Goal: Information Seeking & Learning: Check status

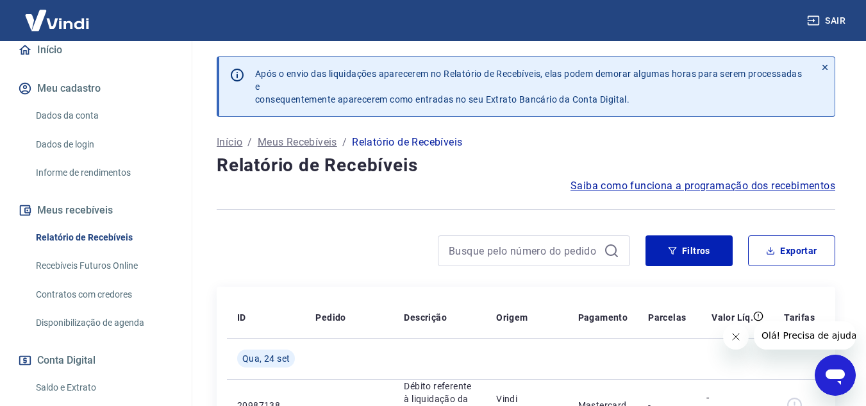
scroll to position [128, 0]
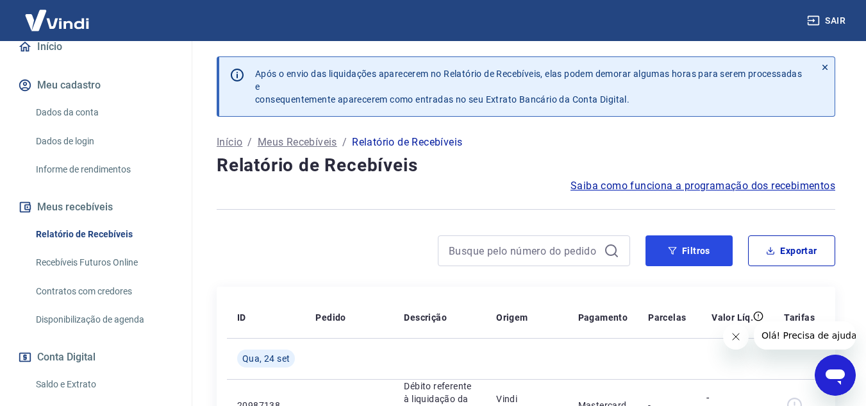
drag, startPoint x: 674, startPoint y: 248, endPoint x: 619, endPoint y: 231, distance: 57.6
click at [674, 248] on icon "button" at bounding box center [672, 250] width 9 height 9
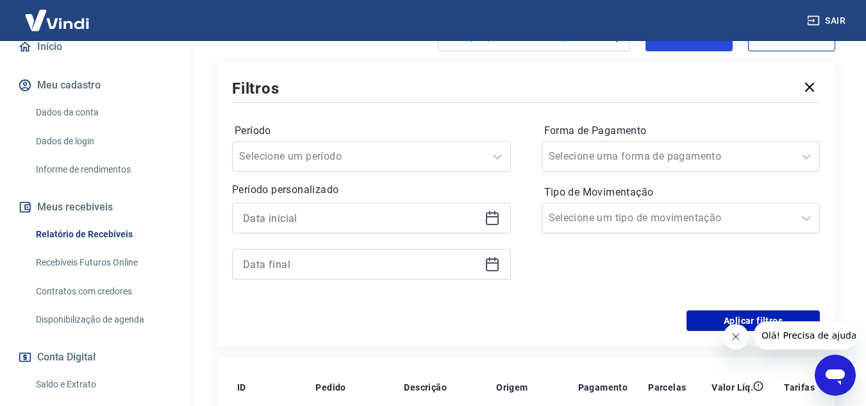
scroll to position [192, 0]
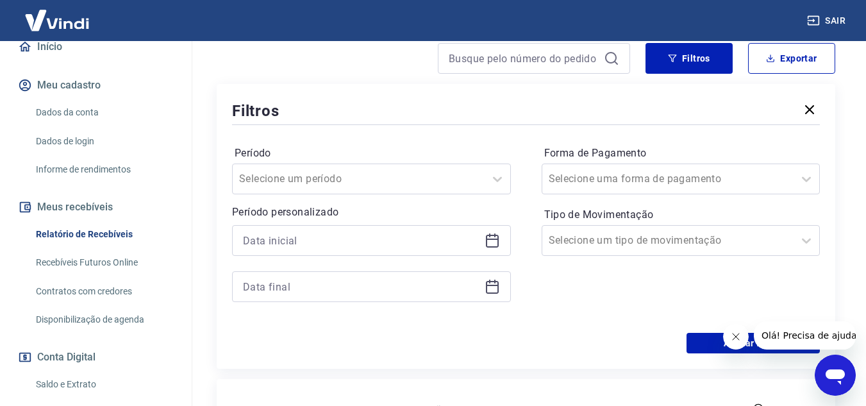
click at [489, 245] on icon at bounding box center [491, 240] width 15 height 15
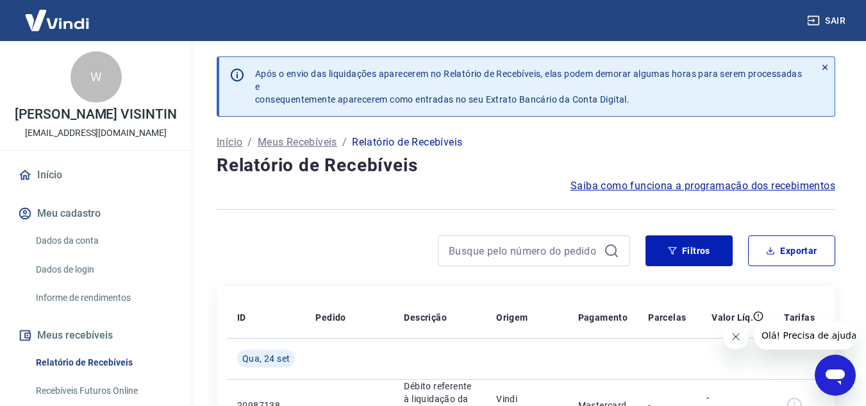
click at [80, 3] on img at bounding box center [56, 20] width 83 height 39
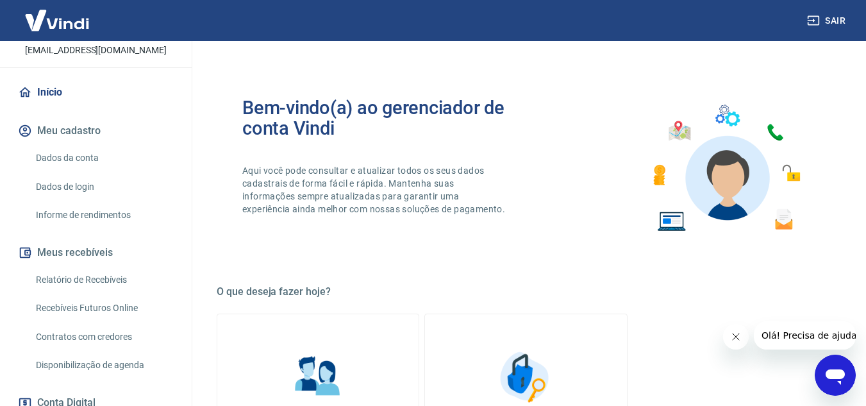
scroll to position [192, 0]
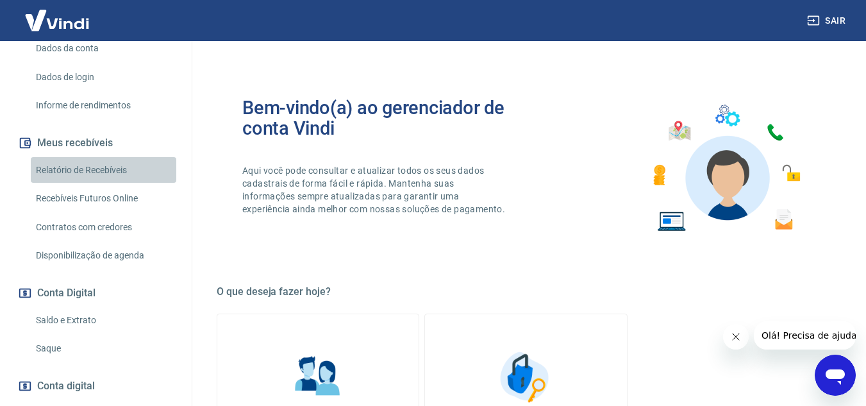
click at [118, 180] on link "Relatório de Recebíveis" at bounding box center [103, 170] width 145 height 26
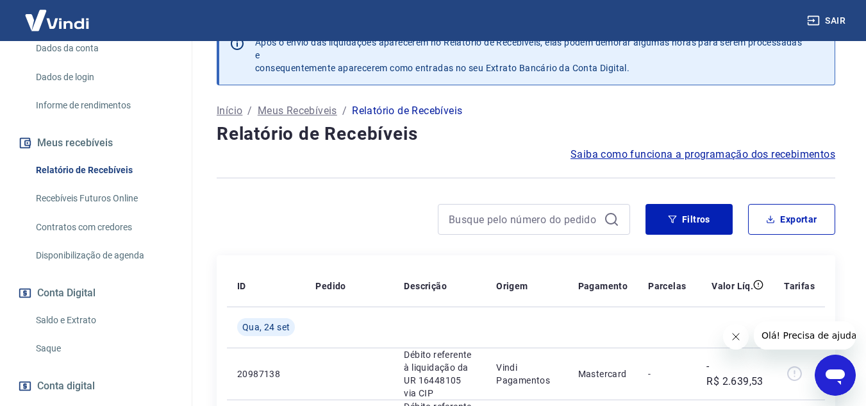
scroll to position [45, 0]
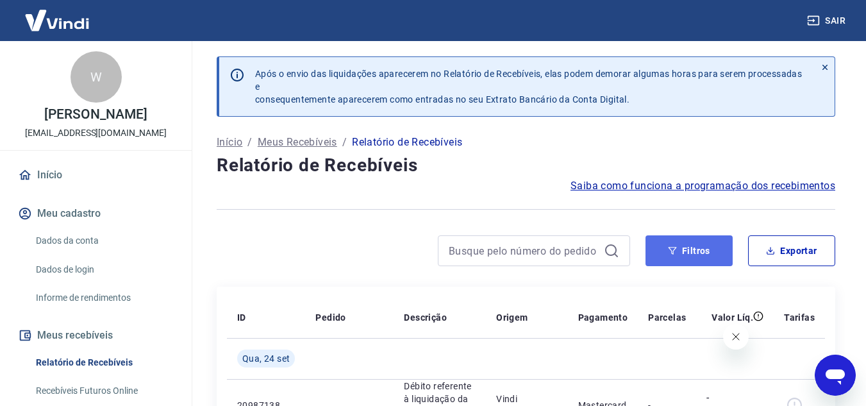
click at [684, 250] on button "Filtros" at bounding box center [688, 250] width 87 height 31
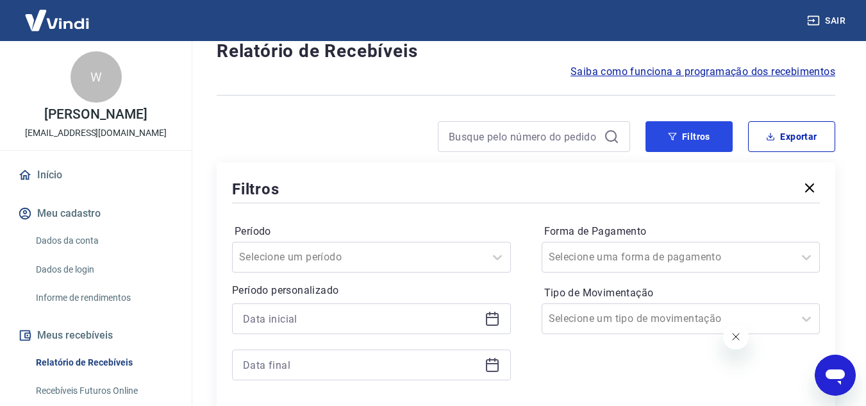
scroll to position [192, 0]
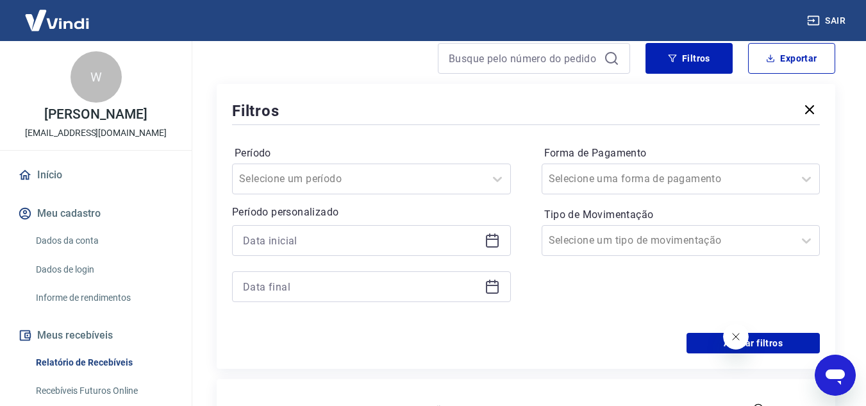
click at [498, 233] on icon at bounding box center [491, 240] width 15 height 15
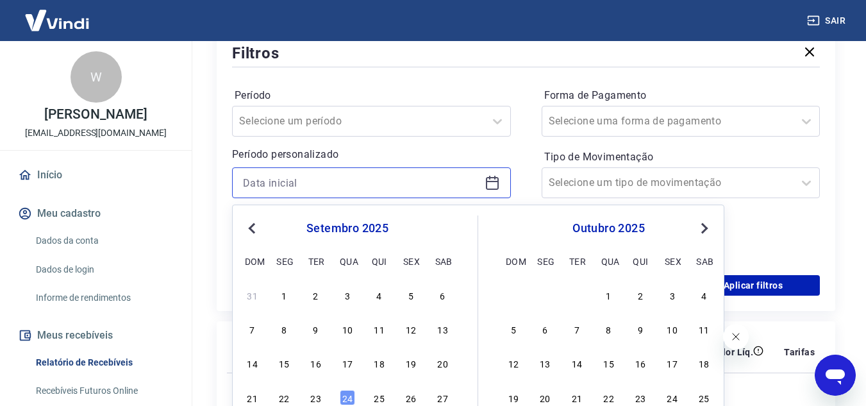
scroll to position [256, 0]
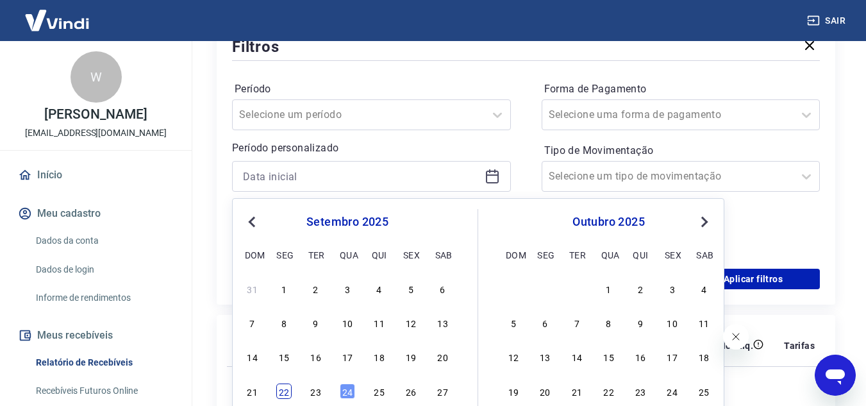
click at [278, 391] on div "22" at bounding box center [283, 390] width 15 height 15
click at [277, 398] on td "Qua, 24 set" at bounding box center [266, 386] width 78 height 41
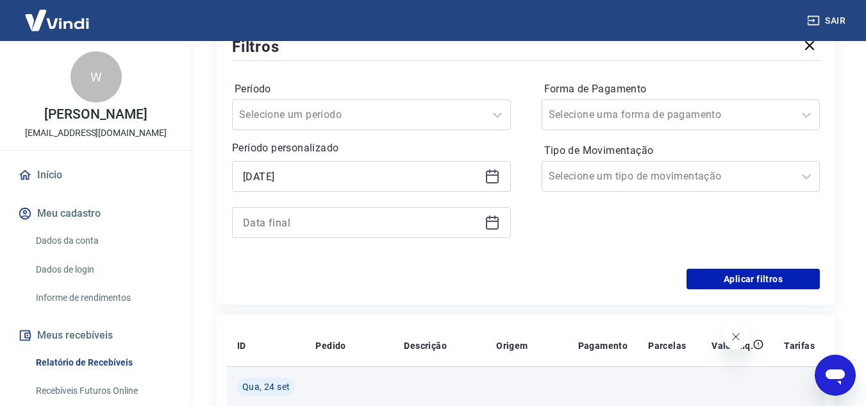
type input "22/09/2025"
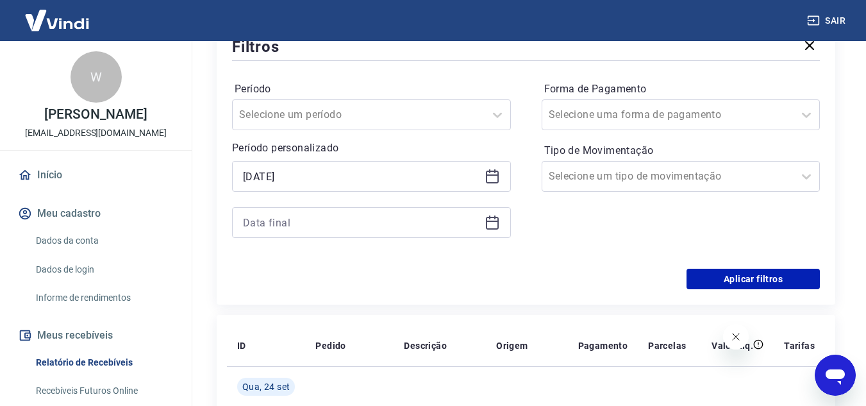
click at [500, 229] on div at bounding box center [371, 222] width 279 height 31
click at [491, 224] on icon at bounding box center [491, 222] width 15 height 15
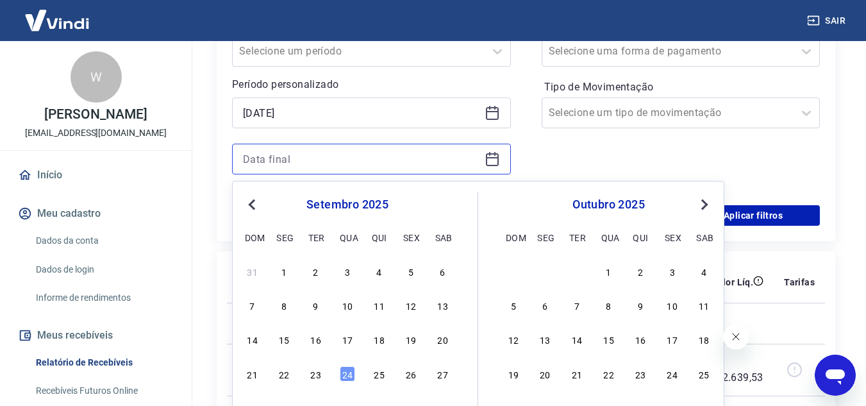
scroll to position [320, 0]
click at [315, 370] on div "23" at bounding box center [315, 372] width 15 height 15
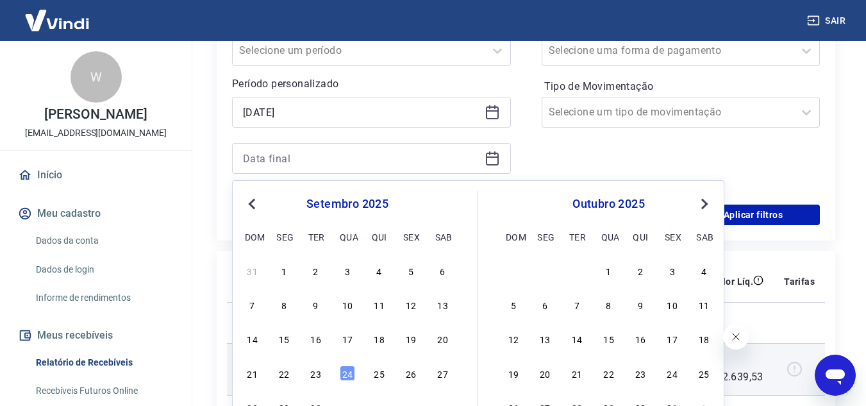
click at [321, 370] on td at bounding box center [349, 369] width 88 height 52
type input "23/09/2025"
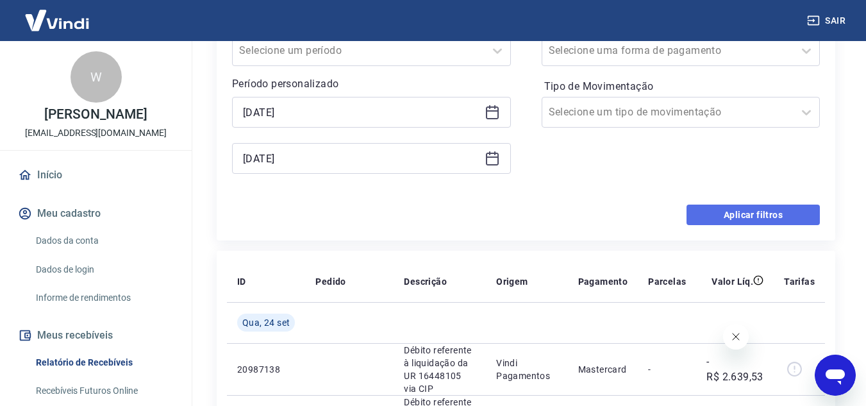
click at [746, 221] on button "Aplicar filtros" at bounding box center [752, 214] width 133 height 21
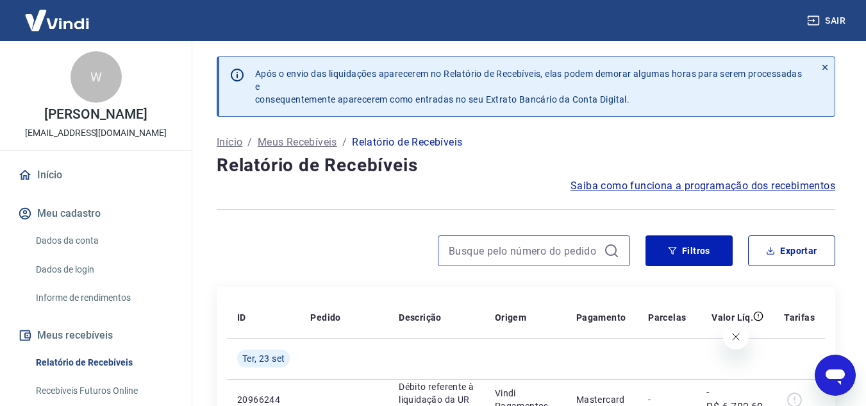
click at [552, 245] on input at bounding box center [523, 250] width 150 height 19
paste input "24771"
click at [566, 258] on input "24771" at bounding box center [523, 250] width 150 height 19
click at [556, 254] on input "24771" at bounding box center [523, 250] width 150 height 19
paste input "24771"
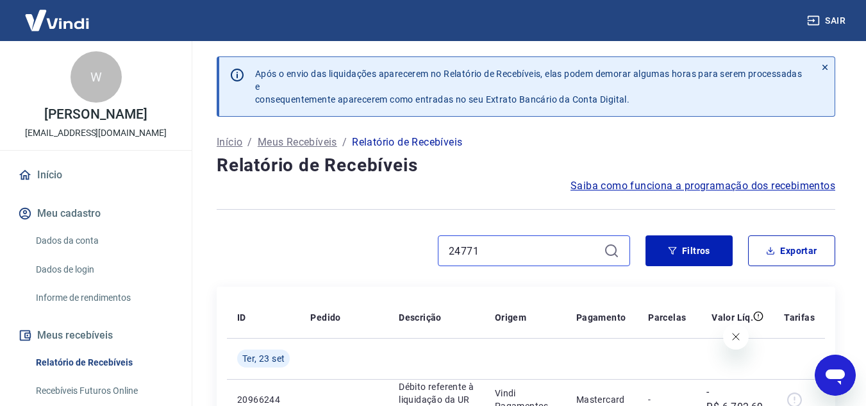
type input "2477124771"
click at [582, 249] on input "2477124771" at bounding box center [523, 250] width 150 height 19
paste input "17573570296-8"
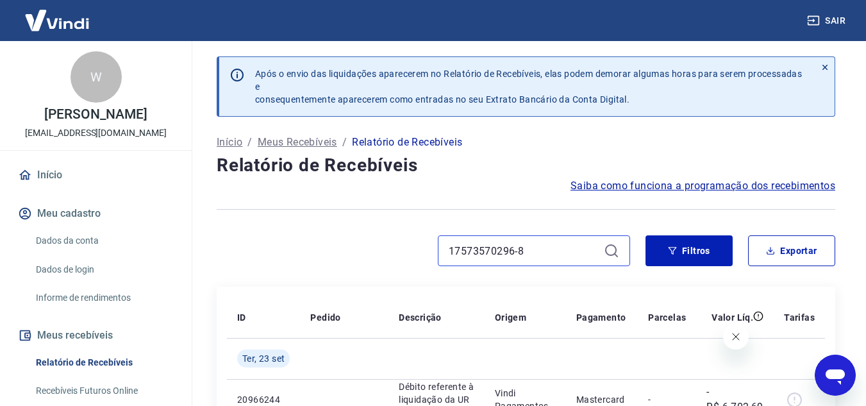
click at [536, 247] on input "17573570296-8" at bounding box center [523, 250] width 150 height 19
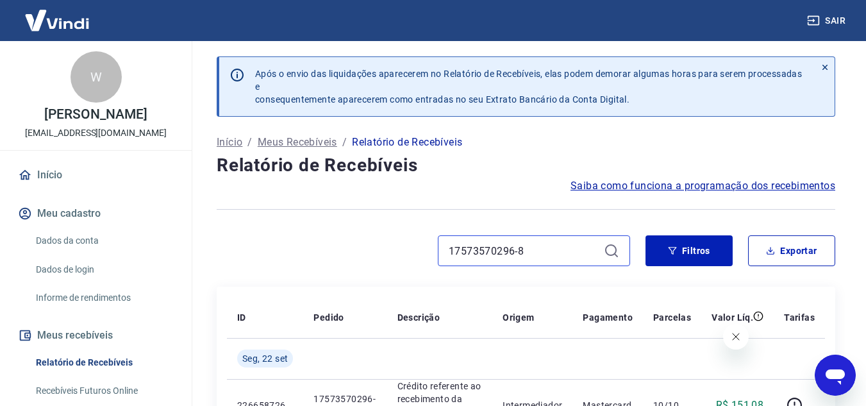
type input "17573570296-8"
click at [610, 251] on icon at bounding box center [611, 250] width 15 height 15
click at [611, 251] on icon at bounding box center [611, 250] width 15 height 15
drag, startPoint x: 611, startPoint y: 251, endPoint x: 602, endPoint y: 250, distance: 9.1
click at [611, 251] on icon at bounding box center [611, 250] width 15 height 15
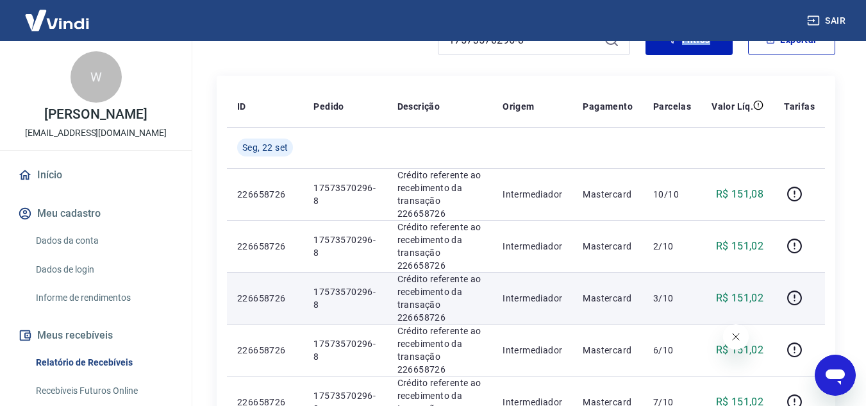
scroll to position [202, 0]
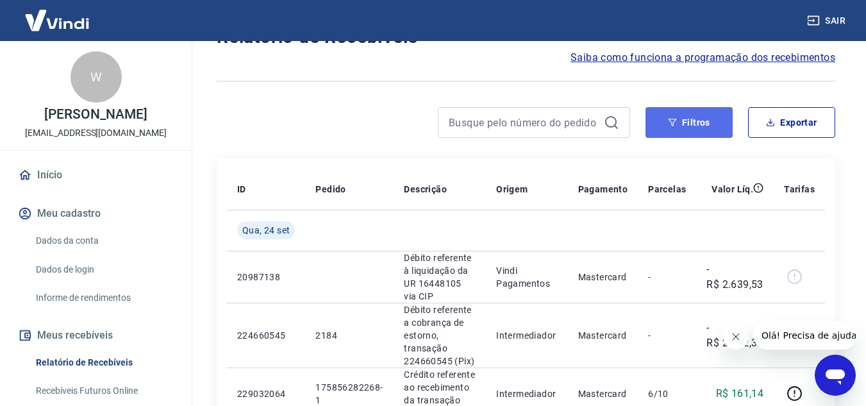
click at [672, 123] on icon "button" at bounding box center [672, 123] width 8 height 8
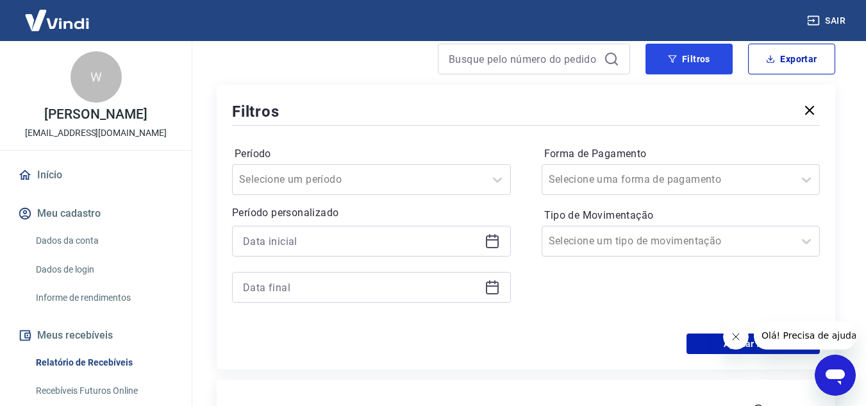
scroll to position [192, 0]
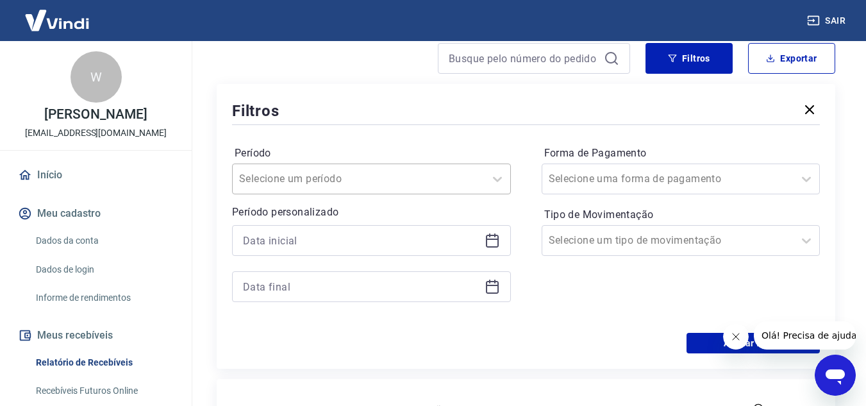
click at [290, 176] on input "Período" at bounding box center [303, 178] width 129 height 15
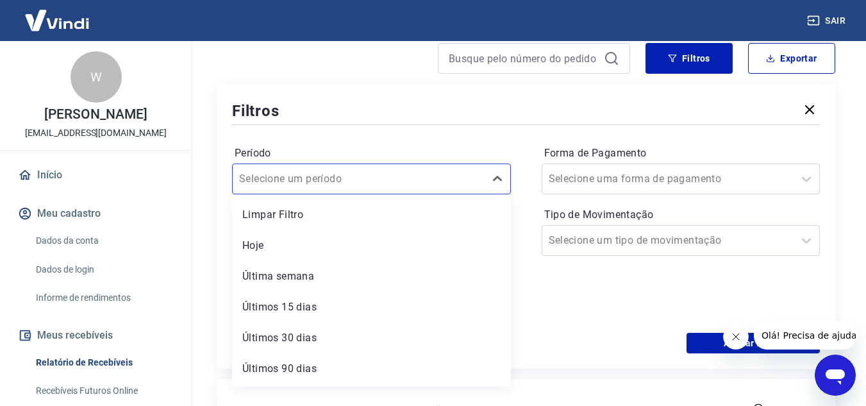
click at [345, 143] on div "Período option Limpar Filtro focused, 1 of 7. 7 results available. Use Up and D…" at bounding box center [371, 168] width 279 height 51
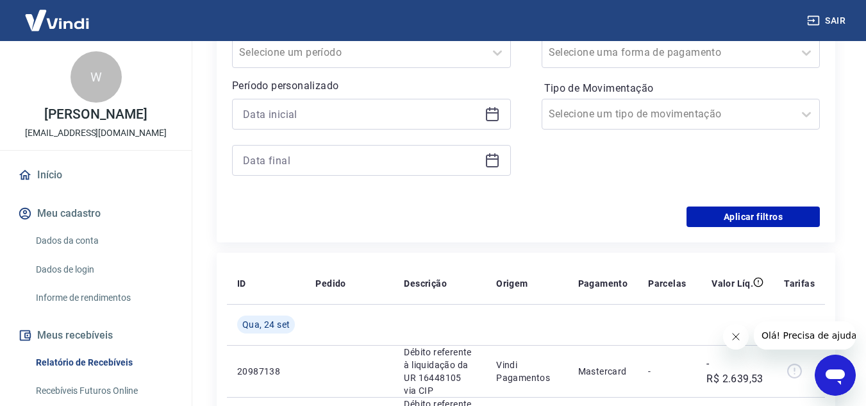
scroll to position [128, 0]
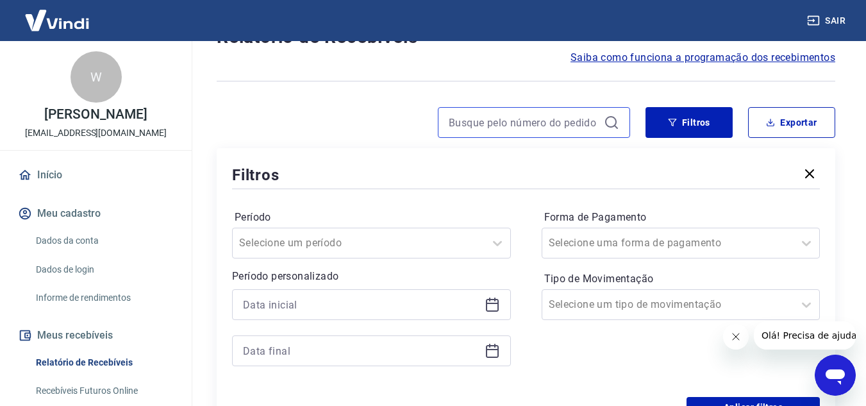
click at [541, 121] on input at bounding box center [523, 122] width 150 height 19
